Goal: Task Accomplishment & Management: Use online tool/utility

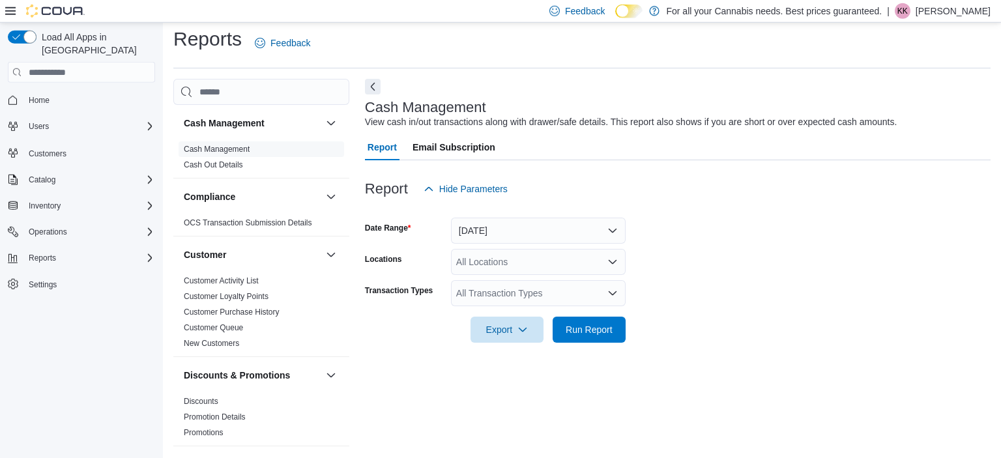
scroll to position [8, 0]
click at [564, 270] on div "All Locations" at bounding box center [538, 261] width 175 height 26
type input "**"
click at [569, 285] on span "TCS0060 Wharncliffe N" at bounding box center [533, 283] width 96 height 13
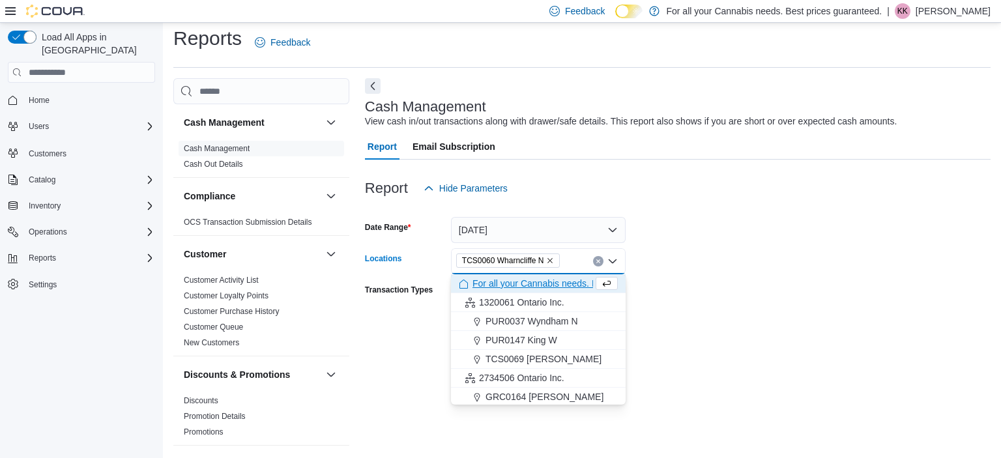
click at [651, 296] on form "Date Range [DATE] Locations TCS0060 [GEOGRAPHIC_DATA] N Combo box. Selected. TC…" at bounding box center [677, 271] width 625 height 141
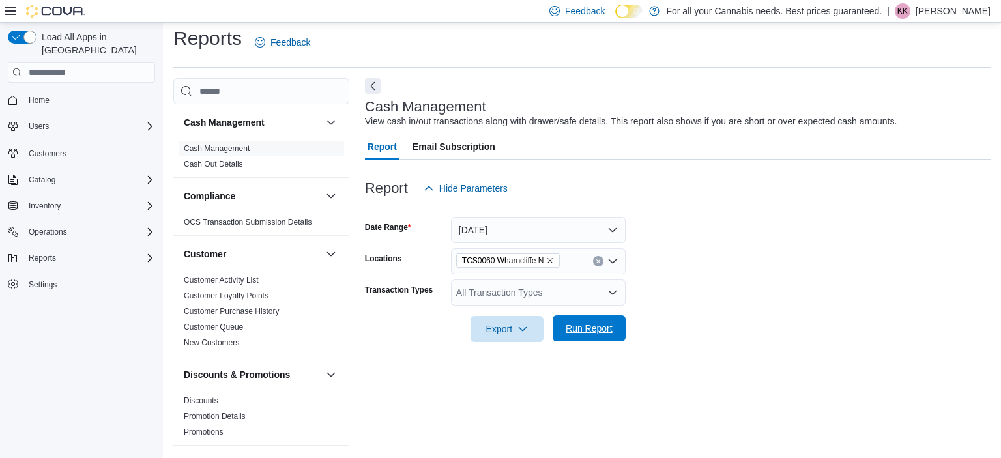
click at [611, 320] on span "Run Report" at bounding box center [588, 328] width 57 height 26
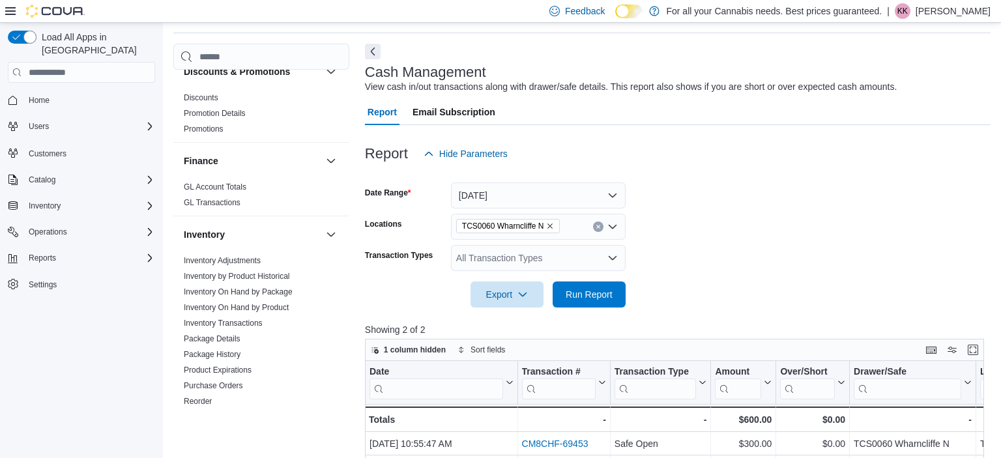
scroll to position [270, 0]
click at [268, 305] on link "Inventory On Hand by Product" at bounding box center [236, 305] width 105 height 9
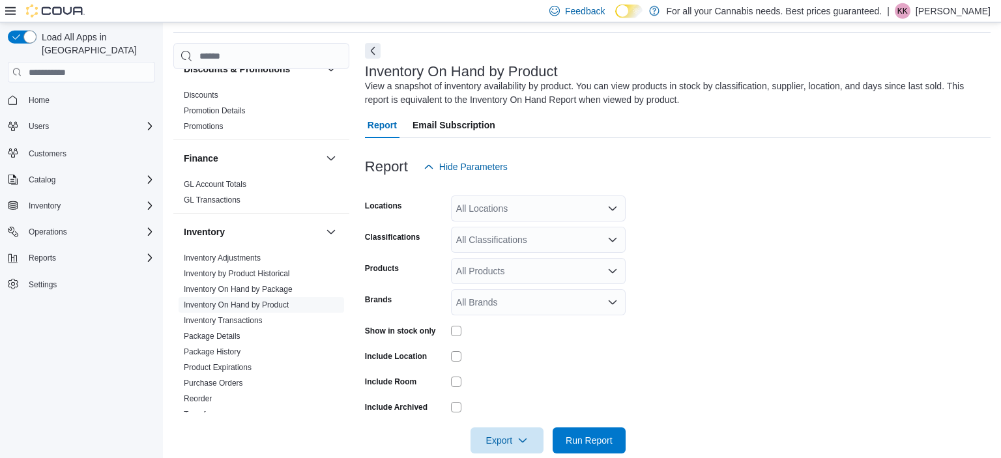
scroll to position [44, 0]
click at [518, 210] on div "All Locations" at bounding box center [538, 208] width 175 height 26
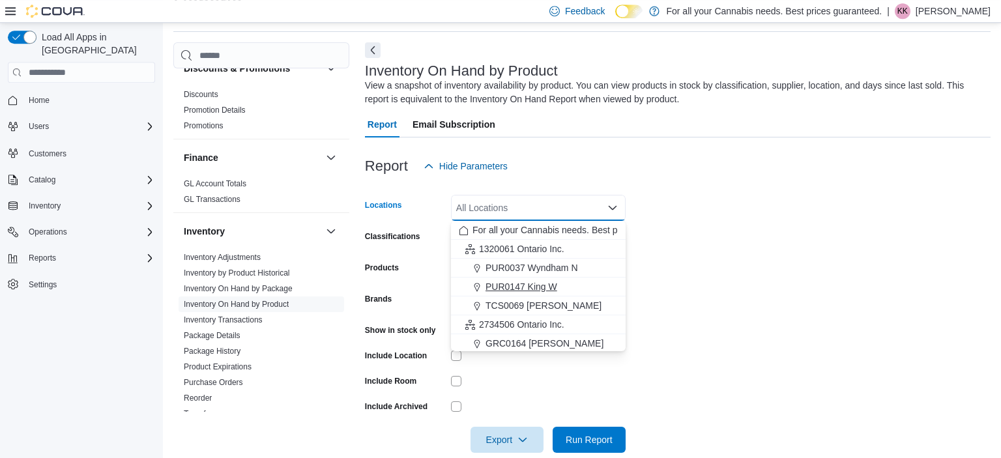
scroll to position [64, 0]
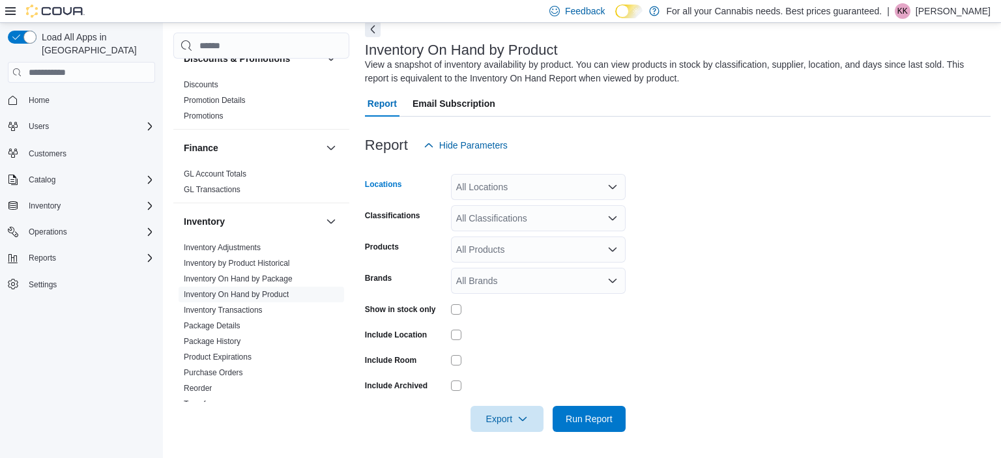
click at [527, 184] on div "All Locations" at bounding box center [538, 187] width 175 height 26
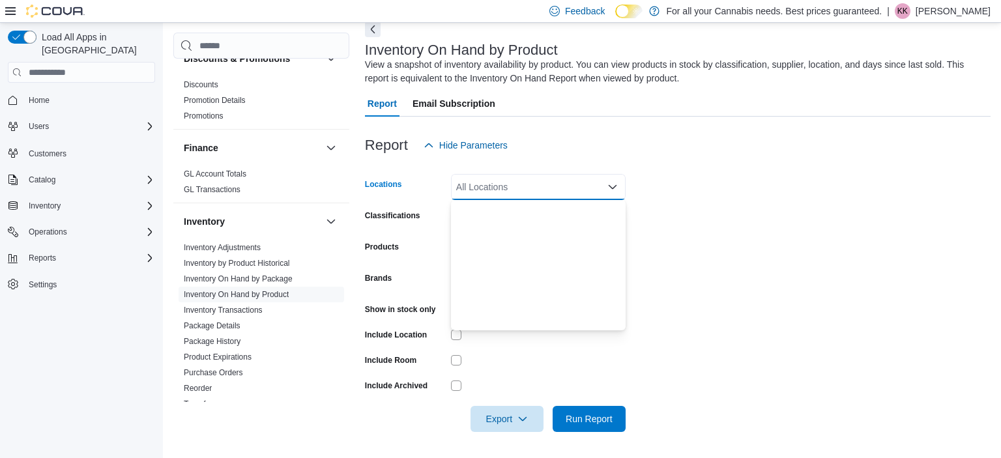
scroll to position [172, 0]
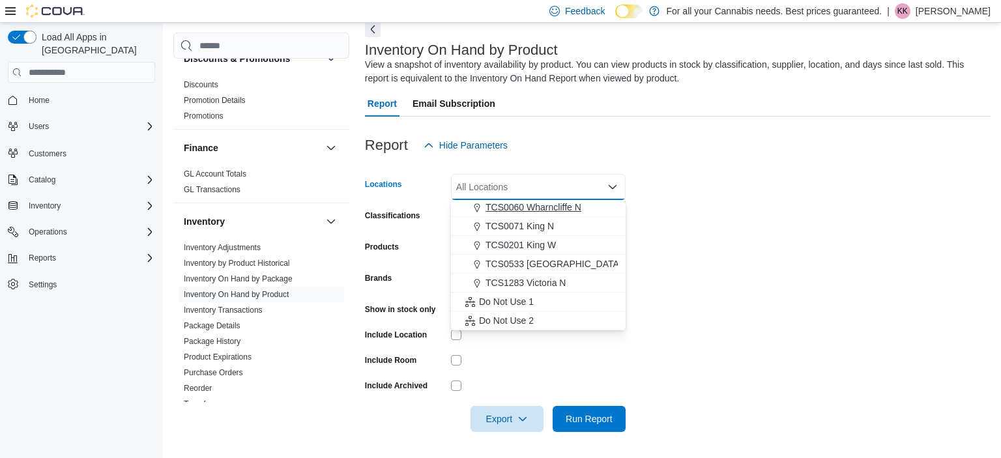
click at [533, 212] on span "TCS0060 Wharncliffe N" at bounding box center [533, 207] width 96 height 13
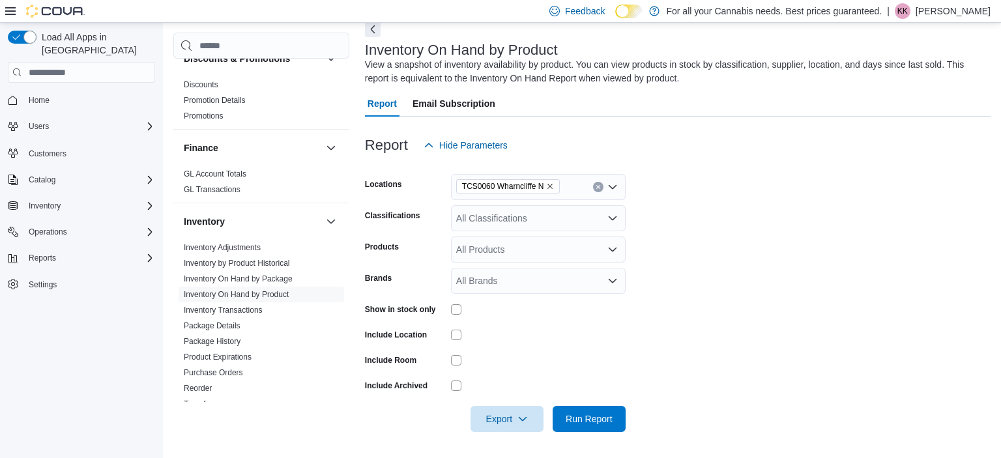
click at [678, 234] on form "Locations TCS0060 Wharncliffe N Classifications All Classifications Products Al…" at bounding box center [677, 295] width 625 height 274
click at [455, 315] on div at bounding box center [538, 309] width 175 height 20
click at [533, 224] on div "All Classifications" at bounding box center [538, 218] width 175 height 26
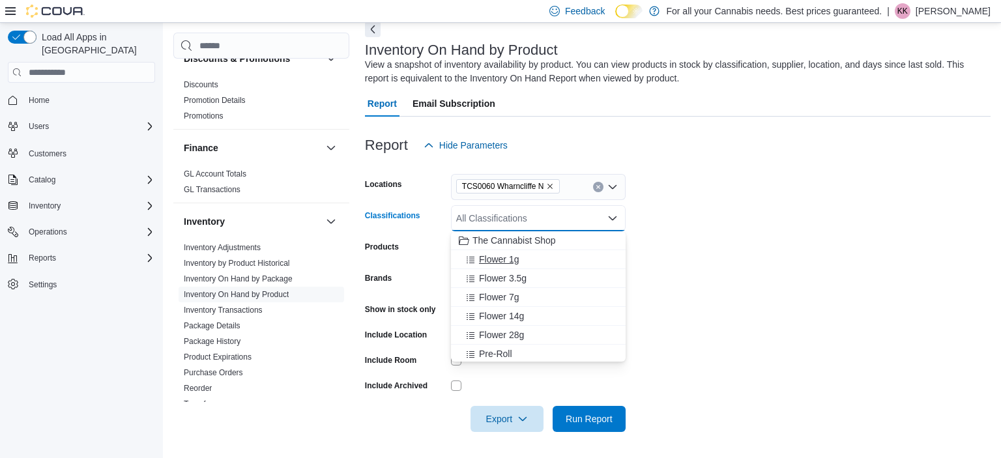
click at [500, 259] on span "Flower 1g" at bounding box center [499, 259] width 40 height 13
click at [500, 259] on span "Flower 3.5g" at bounding box center [503, 259] width 48 height 13
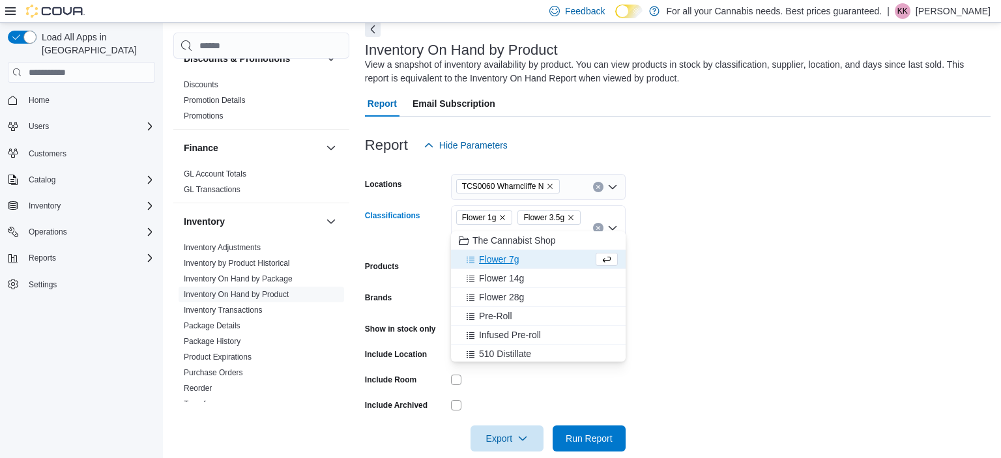
click at [500, 259] on span "Flower 7g" at bounding box center [499, 259] width 40 height 13
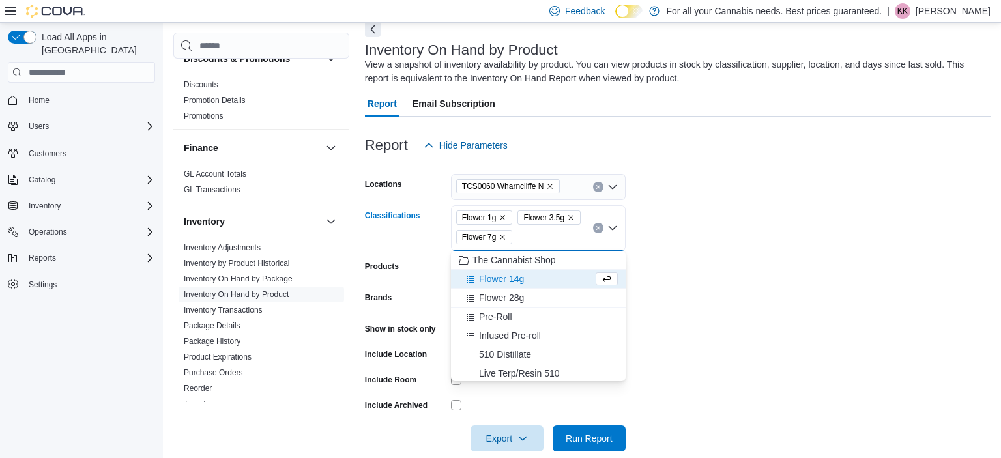
click at [506, 274] on span "Flower 14g" at bounding box center [501, 278] width 45 height 13
click at [508, 281] on span "Flower 28g" at bounding box center [501, 278] width 45 height 13
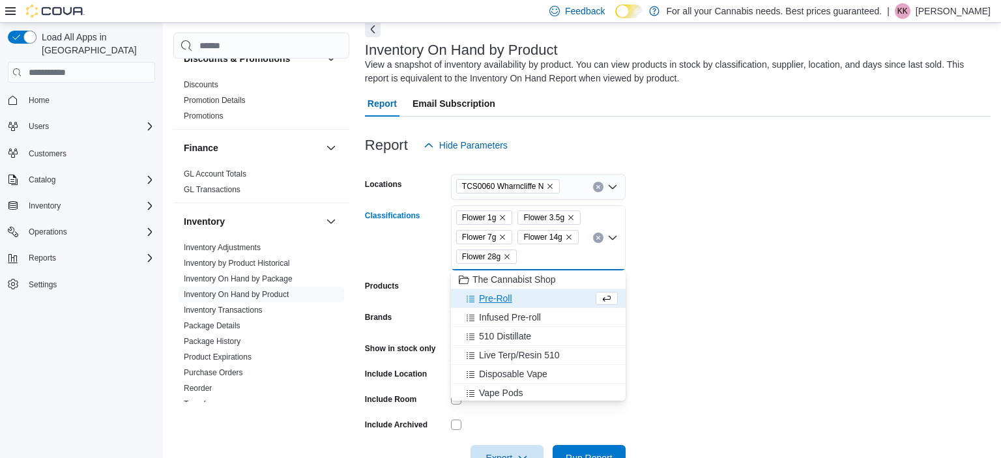
click at [511, 297] on span "Pre-Roll" at bounding box center [495, 298] width 33 height 13
click at [510, 293] on span "Infused Pre-roll" at bounding box center [510, 298] width 62 height 13
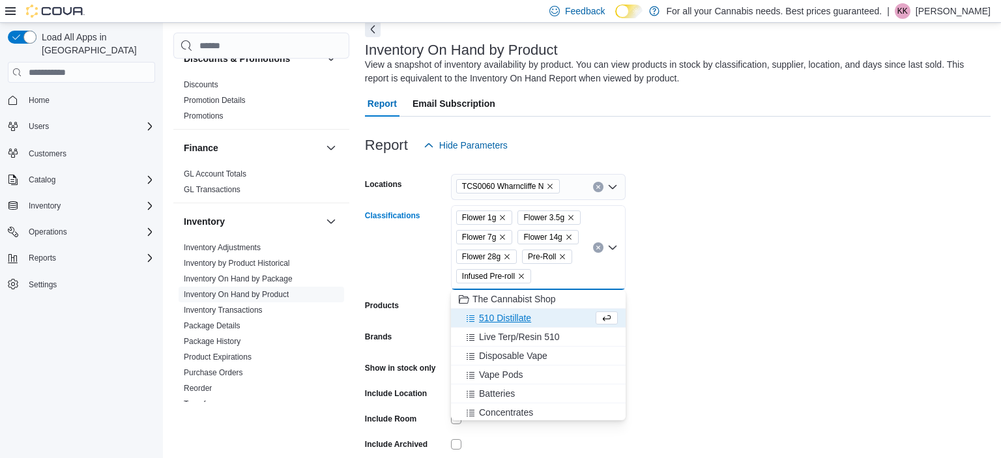
click at [515, 311] on span "510 Distillate" at bounding box center [505, 317] width 52 height 13
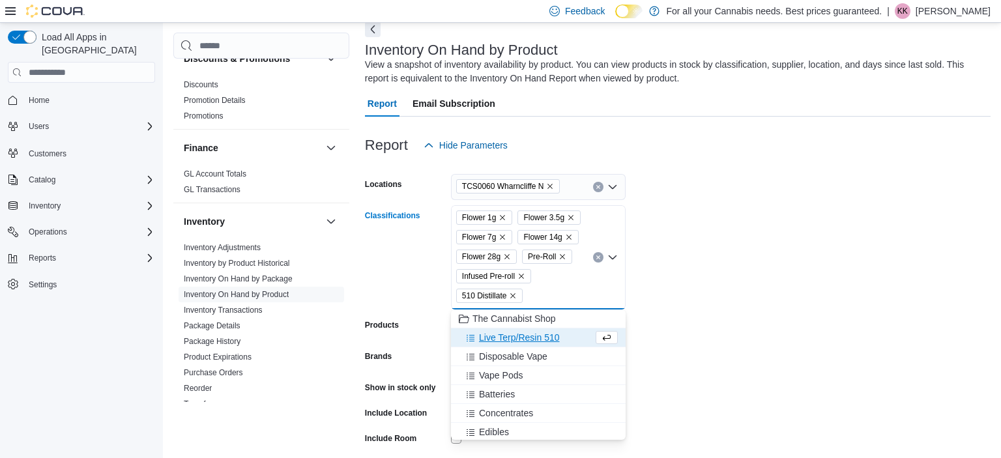
click at [516, 335] on span "Live Terp/Resin 510" at bounding box center [519, 337] width 80 height 13
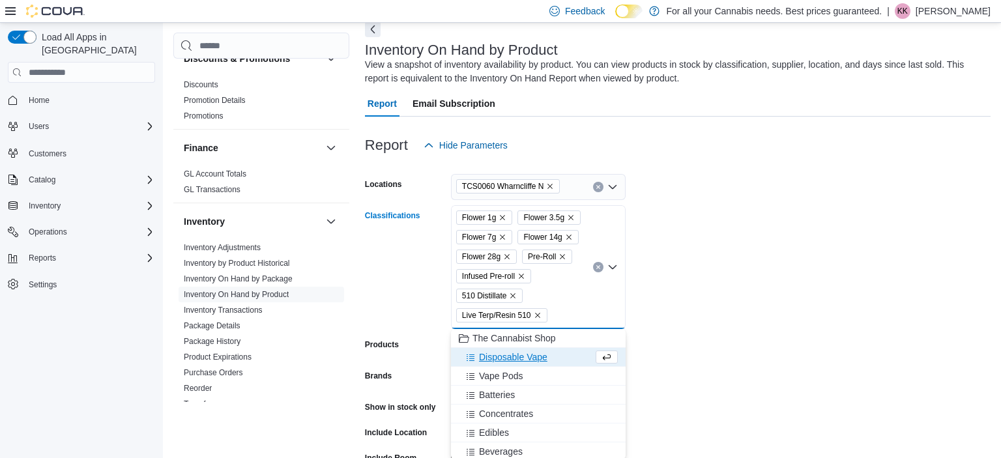
click at [520, 351] on span "Disposable Vape" at bounding box center [513, 356] width 68 height 13
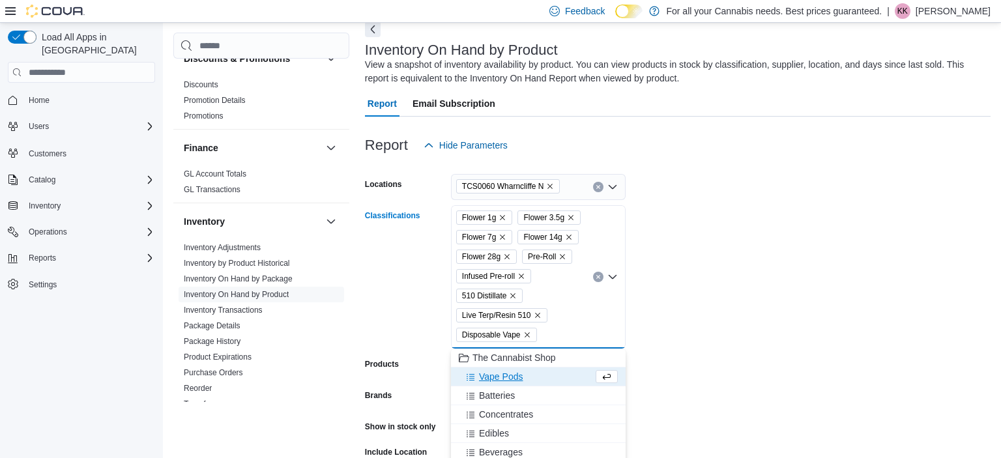
click at [517, 375] on span "Vape Pods" at bounding box center [501, 376] width 44 height 13
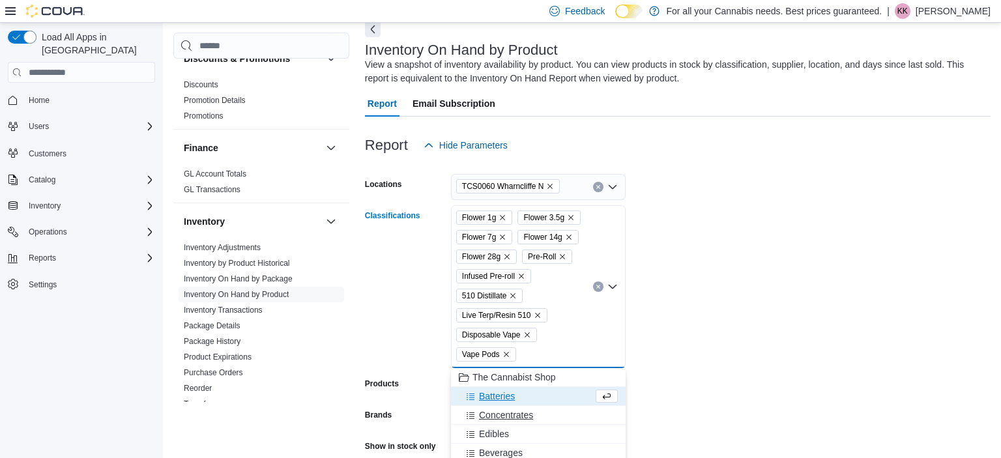
click at [511, 413] on span "Concentrates" at bounding box center [506, 414] width 54 height 13
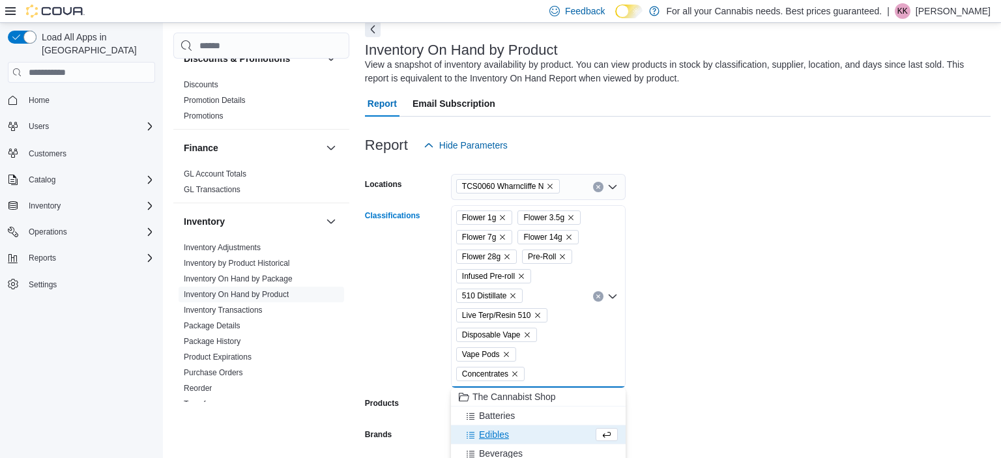
click at [511, 436] on div "Edibles" at bounding box center [526, 434] width 134 height 13
click at [511, 447] on button "Capsules" at bounding box center [538, 453] width 175 height 19
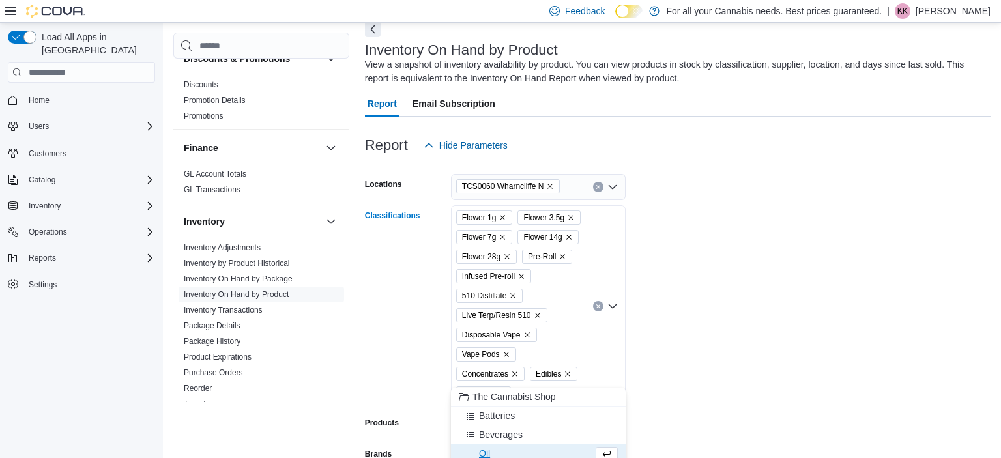
click at [511, 447] on button "Oil" at bounding box center [538, 453] width 175 height 19
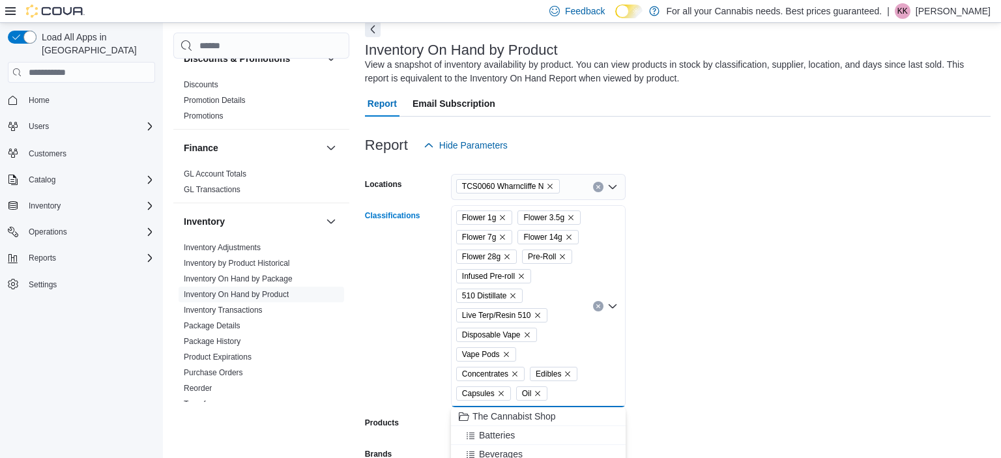
click at [511, 447] on button "Beverages" at bounding box center [538, 454] width 175 height 19
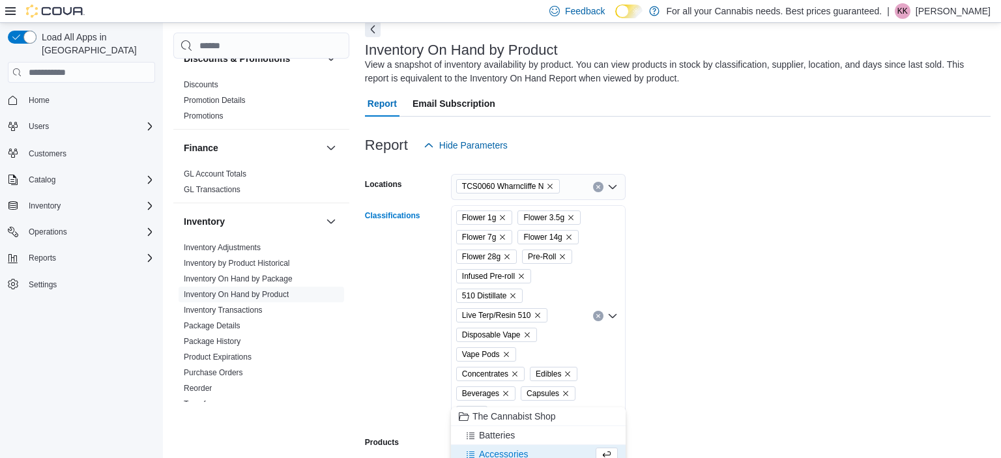
click at [509, 390] on icon "Remove Beverages from selection in this group" at bounding box center [506, 394] width 8 height 8
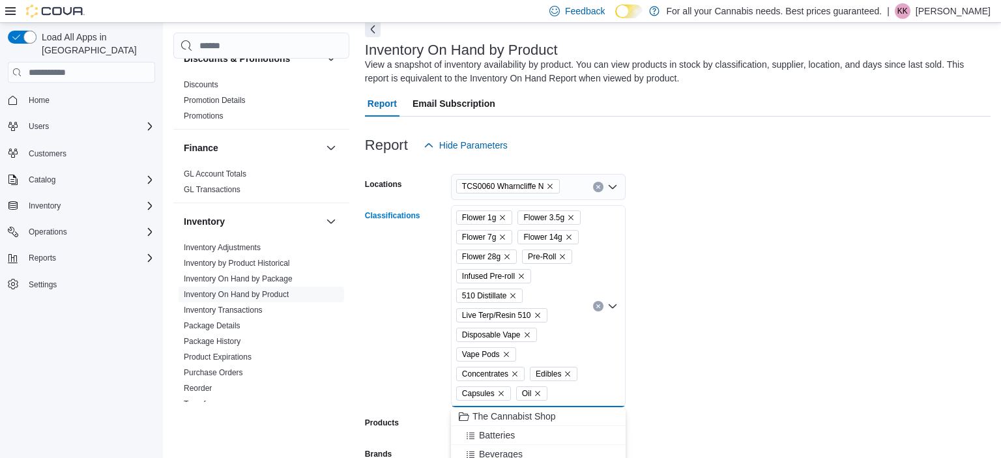
click at [621, 354] on div "Flower 1g Flower 3.5g Flower 7g Flower 14g Flower 28g Pre-Roll Infused Pre-roll…" at bounding box center [538, 306] width 175 height 202
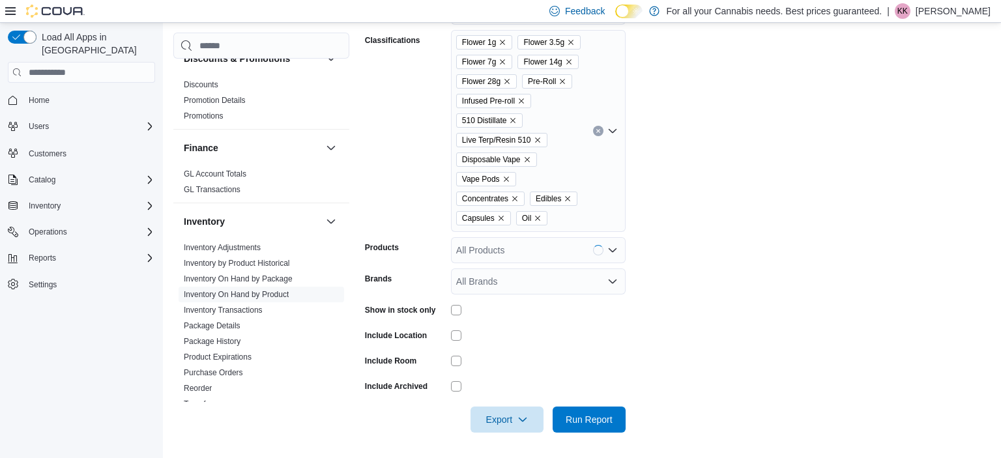
click at [683, 304] on form "Locations TCS0060 Wharncliffe N Classifications Flower 1g Flower 3.5g Flower 7g…" at bounding box center [677, 207] width 625 height 449
click at [584, 416] on span "Run Report" at bounding box center [588, 418] width 47 height 13
click at [512, 423] on span "Export" at bounding box center [501, 419] width 57 height 26
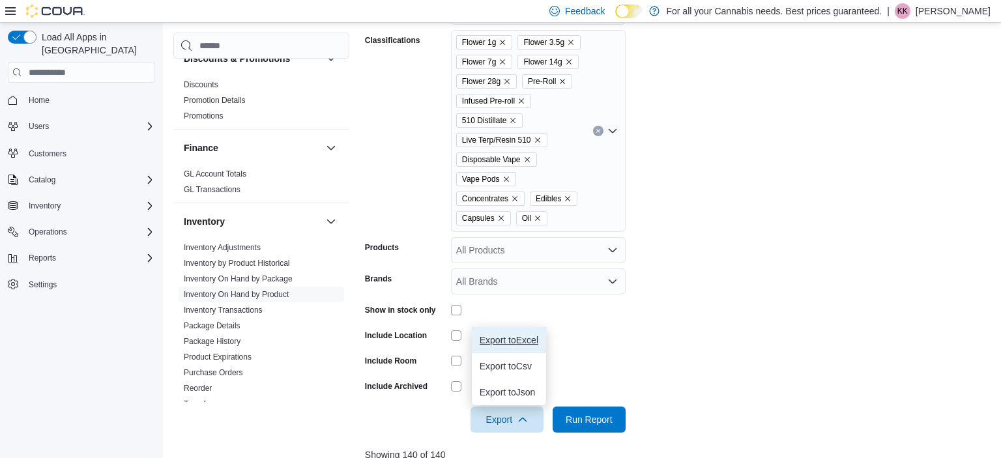
click at [498, 335] on span "Export to Excel" at bounding box center [508, 340] width 59 height 10
